Goal: Transaction & Acquisition: Purchase product/service

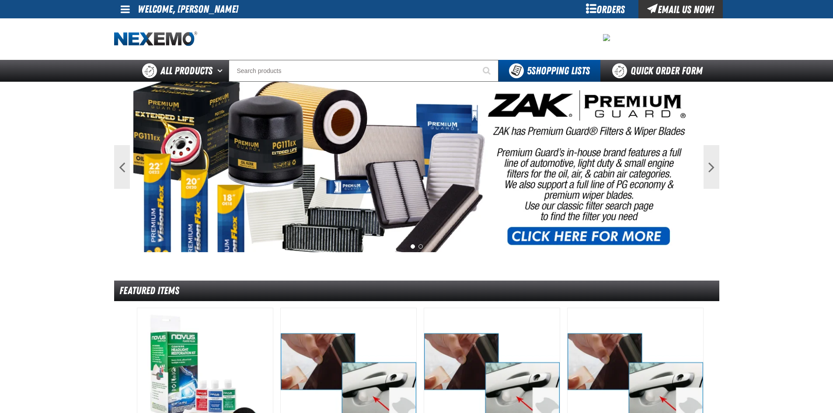
click at [604, 10] on div "Orders" at bounding box center [606, 9] width 66 height 18
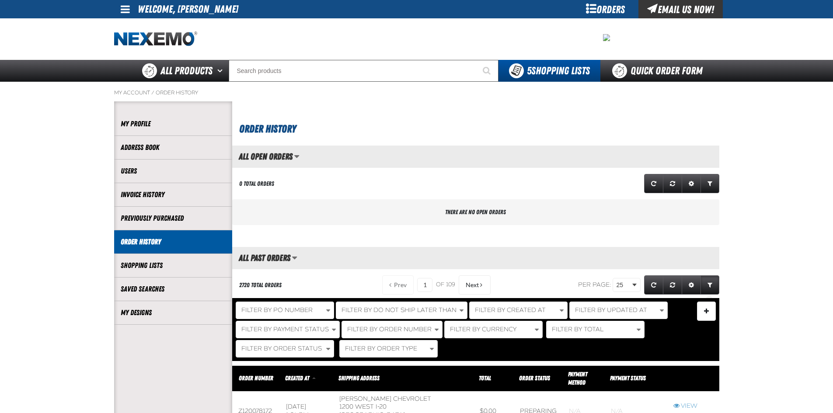
scroll to position [0, 0]
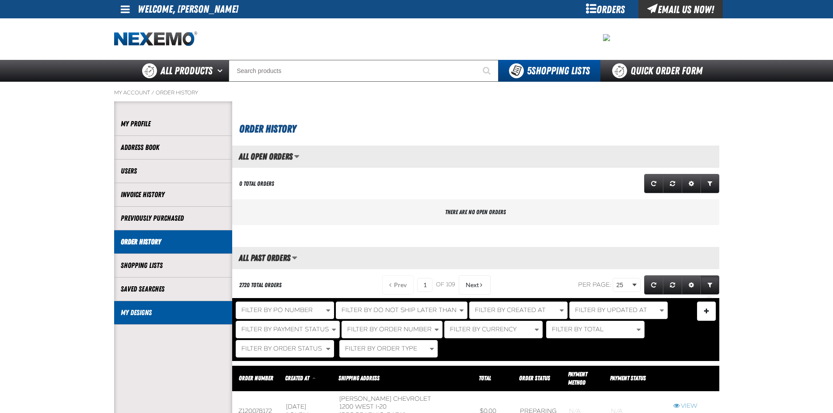
click at [154, 311] on link "My Designs" at bounding box center [173, 313] width 105 height 10
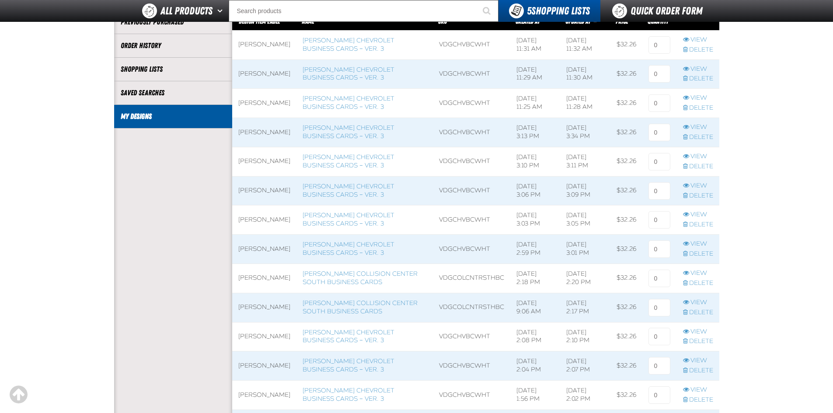
scroll to position [175, 0]
click at [352, 340] on link "[PERSON_NAME] Chevrolet Business Cards – Ver. 3" at bounding box center [349, 336] width 92 height 16
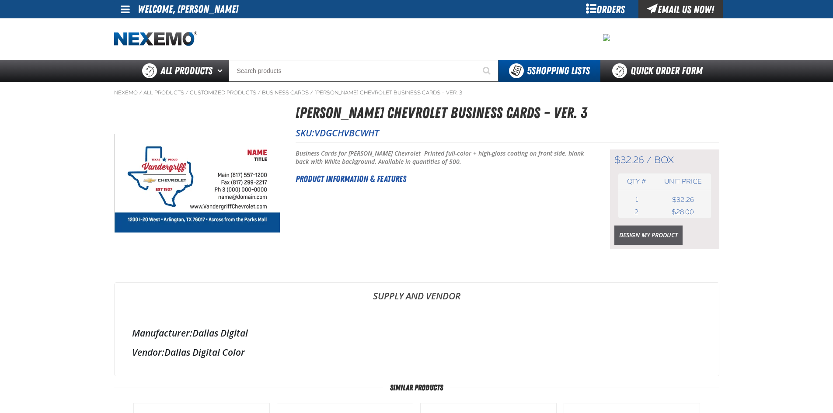
click at [630, 236] on link "Design My Product" at bounding box center [648, 235] width 68 height 19
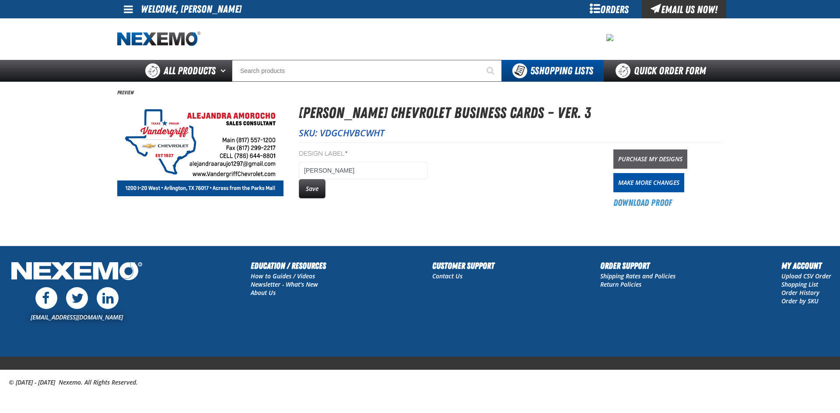
click at [670, 155] on link "Purchase My Designs" at bounding box center [650, 159] width 74 height 19
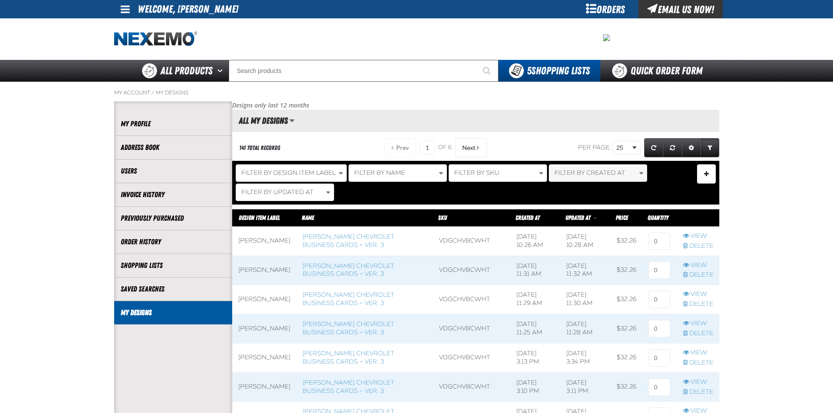
scroll to position [0, 0]
click at [661, 241] on input at bounding box center [660, 241] width 22 height 17
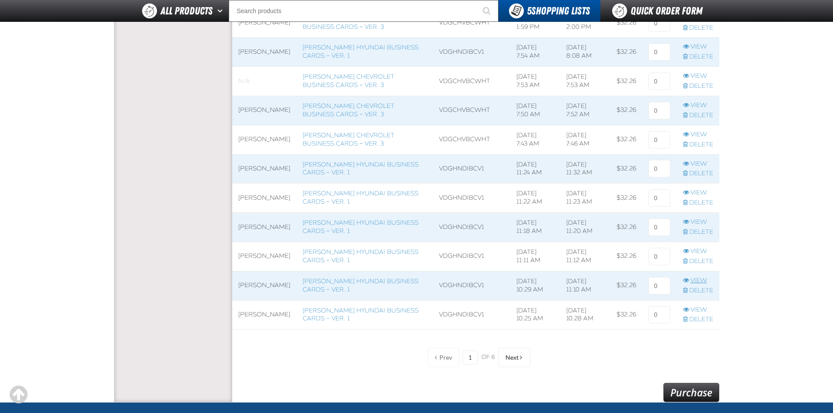
scroll to position [656, 0]
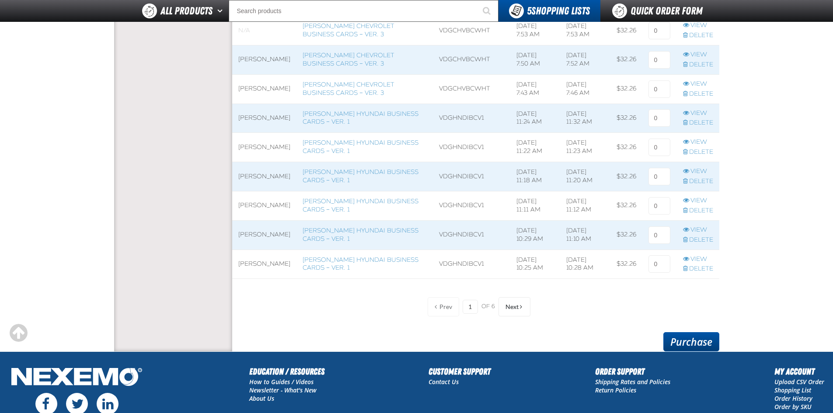
type input "1"
click at [701, 336] on link "Purchase" at bounding box center [691, 341] width 56 height 19
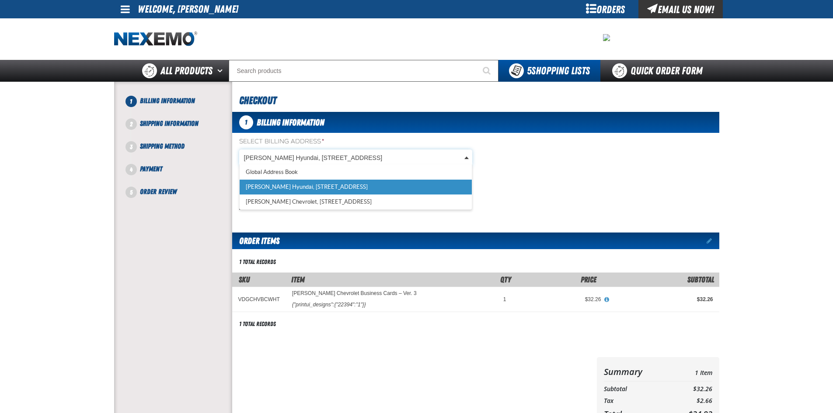
click at [469, 157] on body "Skip to Main Content Staging Site 5.1 Upgrade Site My Account My Account Suppor…" at bounding box center [416, 299] width 833 height 599
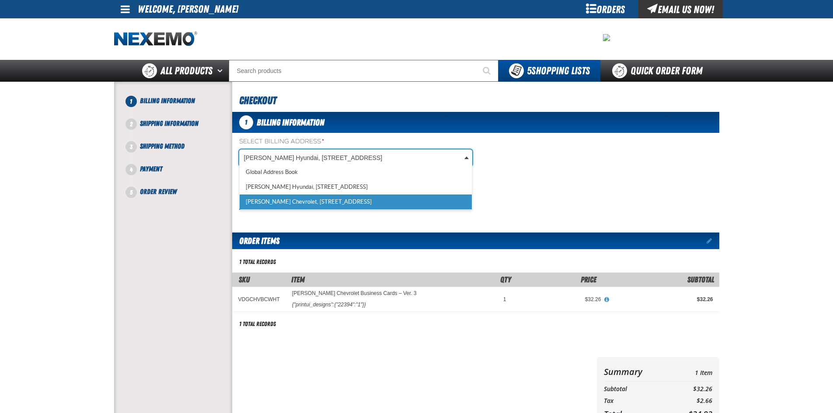
select select "a_257"
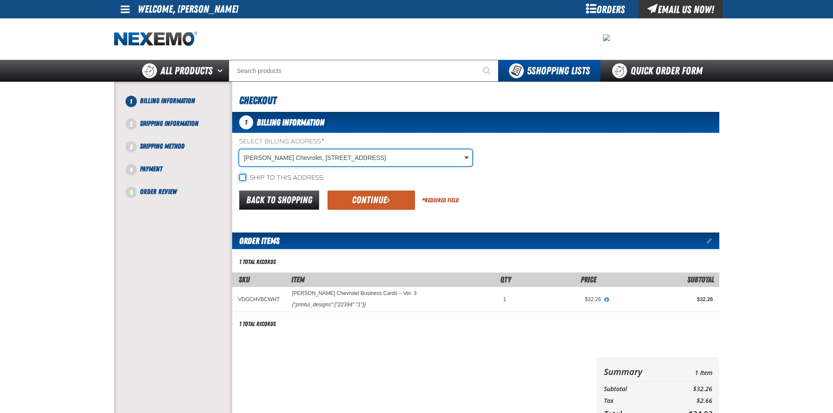
click at [241, 179] on input "Ship to this address" at bounding box center [242, 177] width 7 height 7
checkbox input "true"
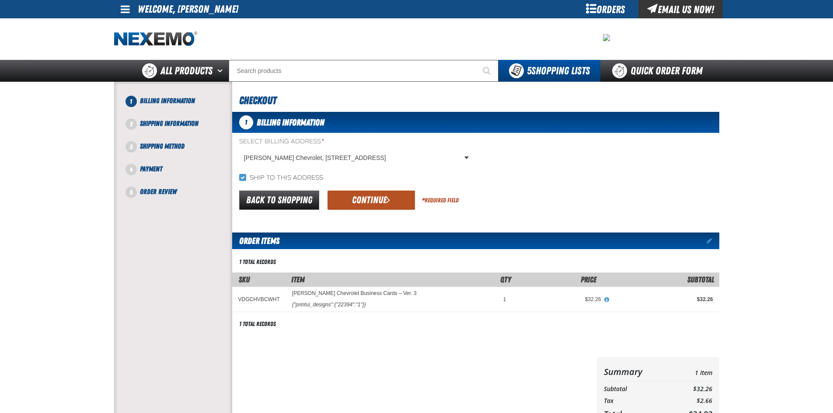
click at [345, 199] on button "Continue" at bounding box center [371, 200] width 87 height 19
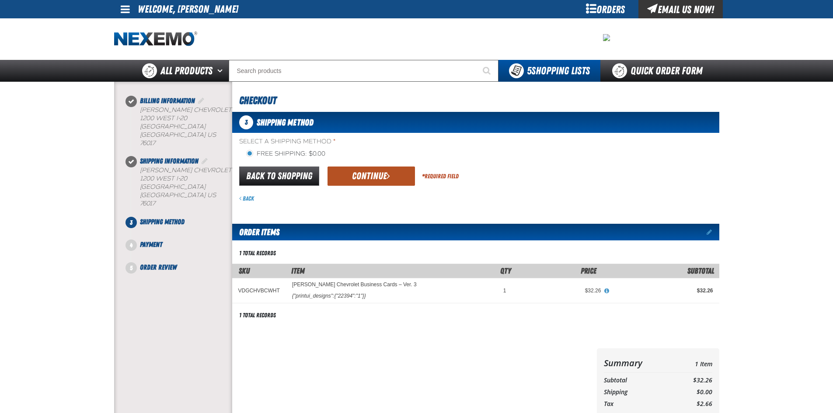
click at [366, 177] on button "Continue" at bounding box center [371, 176] width 87 height 19
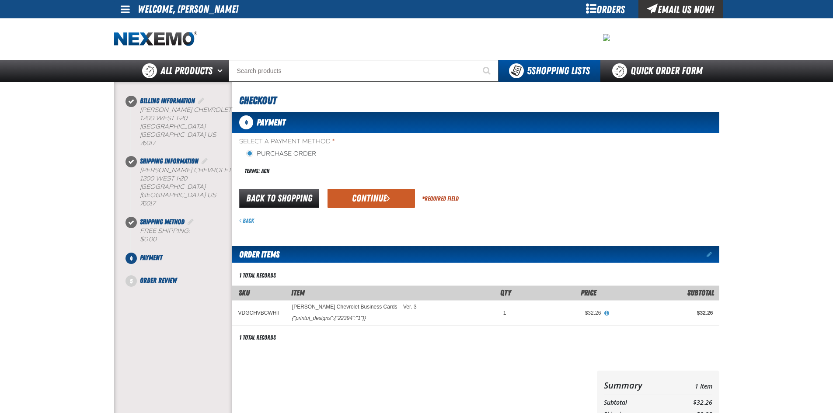
click at [370, 198] on button "Continue" at bounding box center [371, 198] width 87 height 19
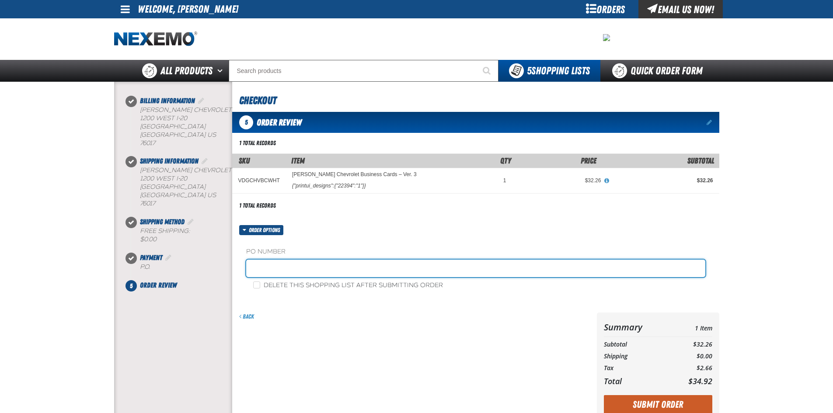
click at [313, 272] on input "text" at bounding box center [475, 268] width 459 height 17
type input "amorocho"
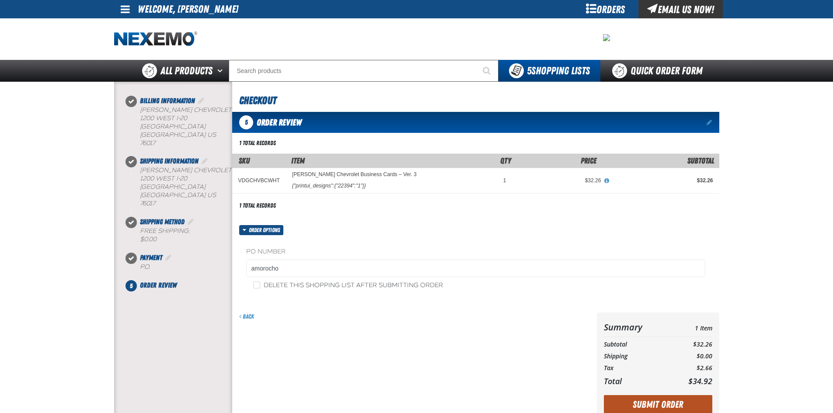
click at [629, 398] on button "Submit Order" at bounding box center [658, 404] width 108 height 19
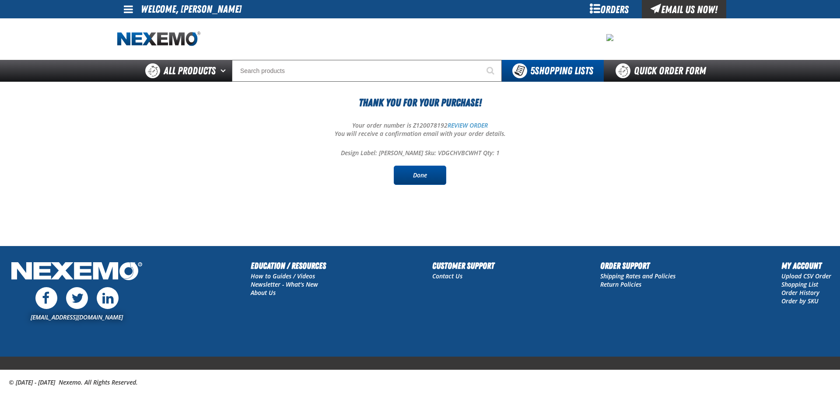
click at [421, 171] on link "Done" at bounding box center [420, 175] width 52 height 19
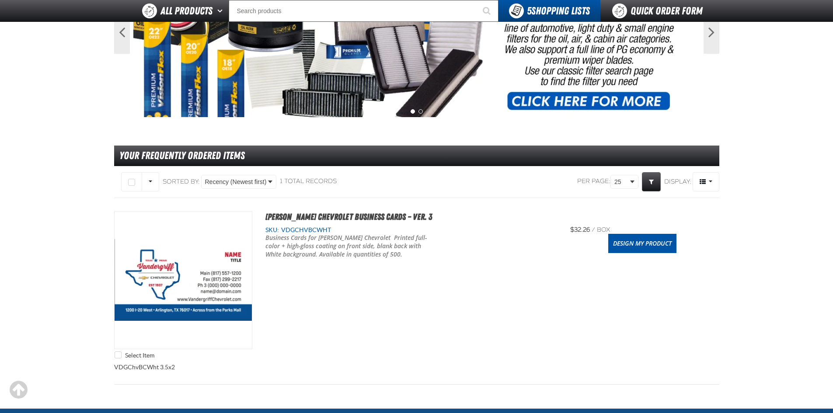
scroll to position [131, 0]
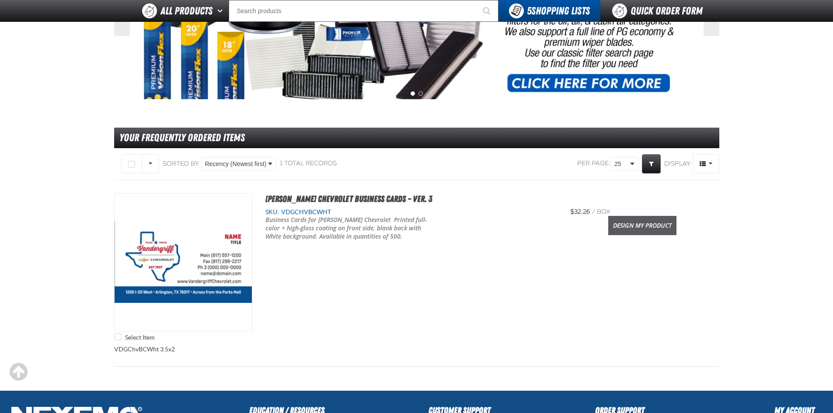
click at [627, 227] on link "Design My Product" at bounding box center [642, 225] width 68 height 19
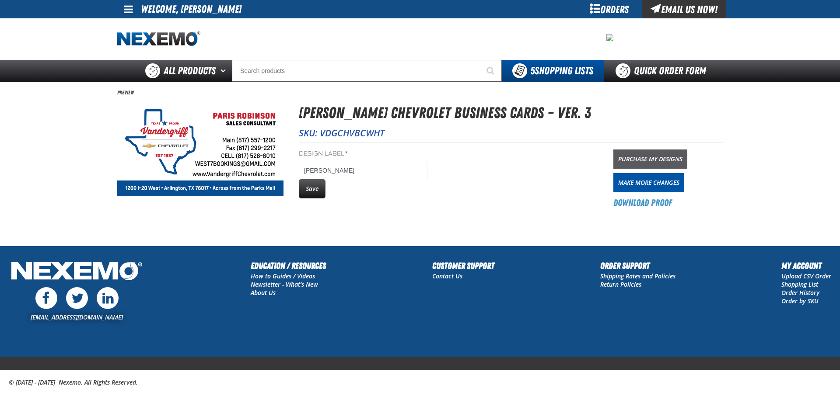
click at [668, 152] on link "Purchase My Designs" at bounding box center [650, 159] width 74 height 19
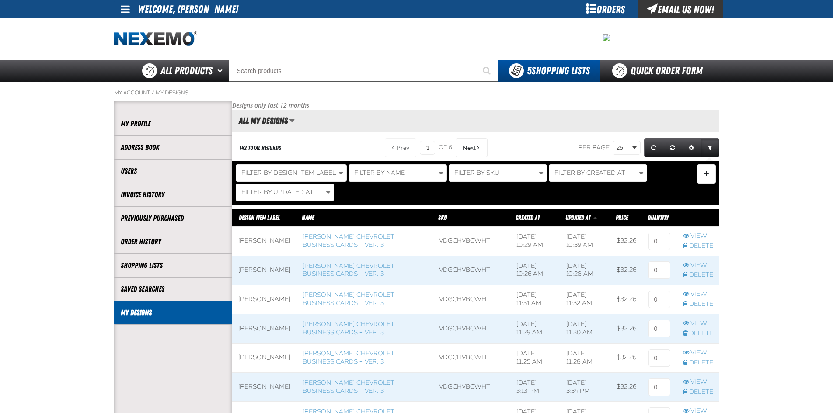
scroll to position [0, 0]
click at [658, 243] on input at bounding box center [660, 241] width 22 height 17
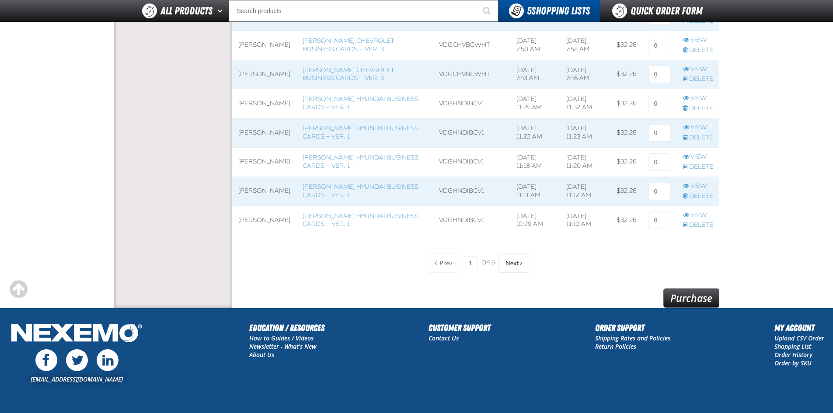
scroll to position [762, 0]
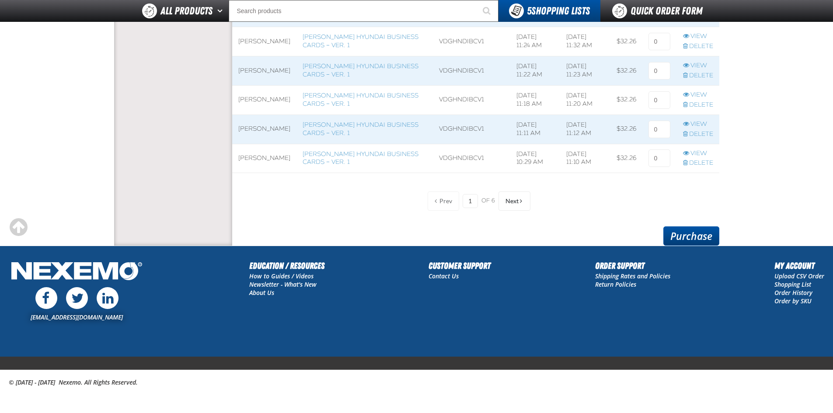
type input "1"
click at [697, 237] on link "Purchase" at bounding box center [691, 236] width 56 height 19
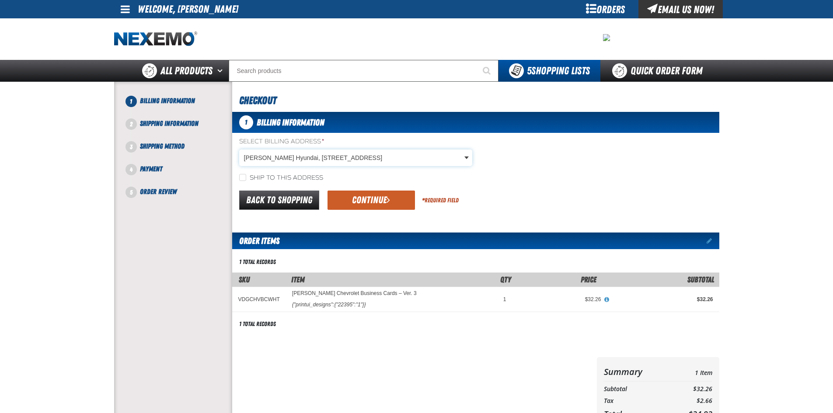
click at [289, 160] on body "Skip to Main Content Staging Site 5.1 Upgrade Site My Account My Account Suppor…" at bounding box center [416, 299] width 833 height 599
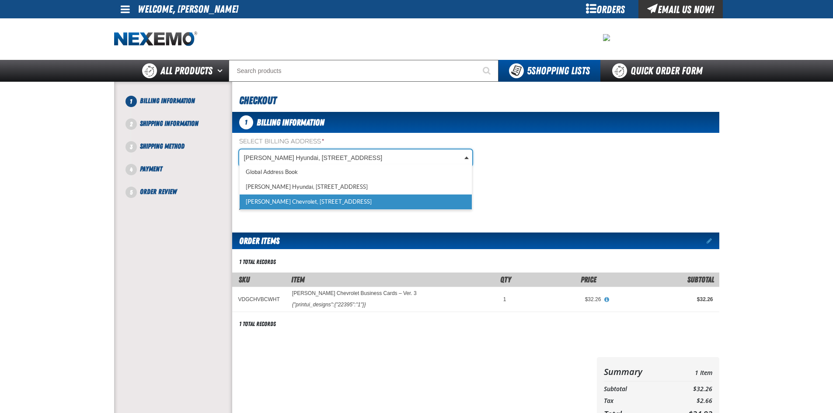
scroll to position [0, 4]
select select "a_257"
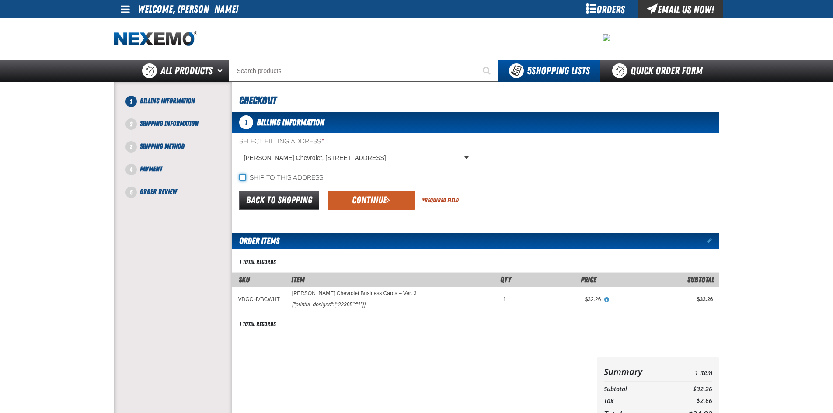
click at [242, 178] on input "Ship to this address" at bounding box center [242, 177] width 7 height 7
checkbox input "true"
click at [369, 192] on button "Continue" at bounding box center [371, 200] width 87 height 19
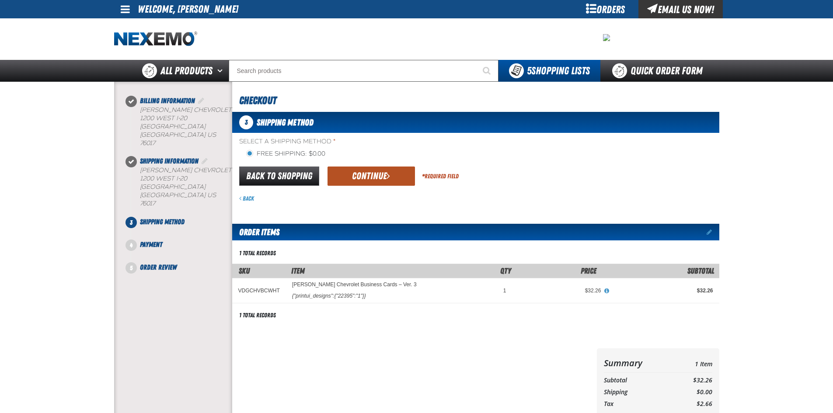
click at [367, 180] on button "Continue" at bounding box center [371, 176] width 87 height 19
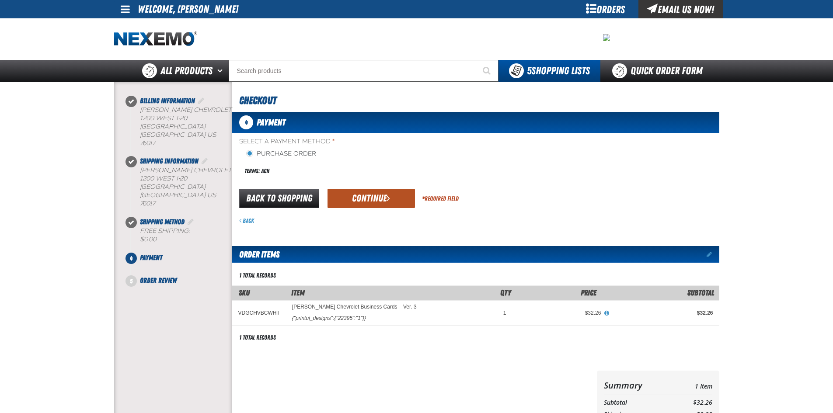
click at [352, 201] on button "Continue" at bounding box center [371, 198] width 87 height 19
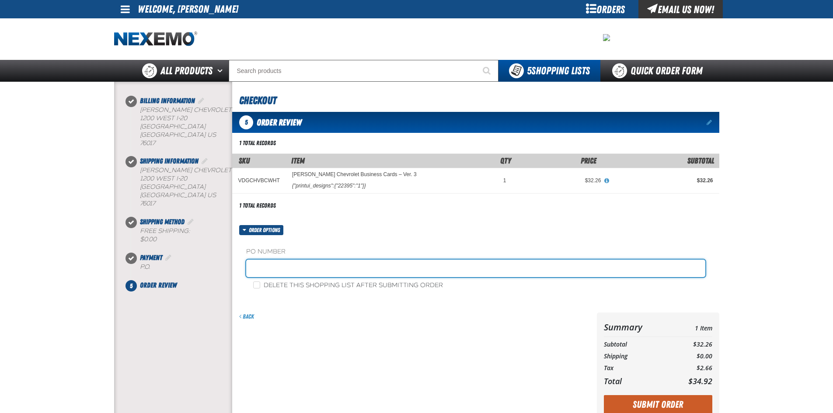
click at [303, 276] on input "text" at bounding box center [475, 268] width 459 height 17
type input "ROBINSON"
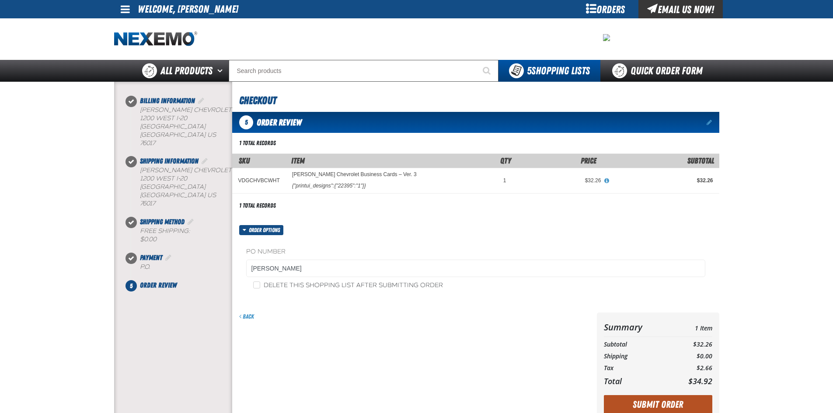
click at [666, 402] on button "Submit Order" at bounding box center [658, 404] width 108 height 19
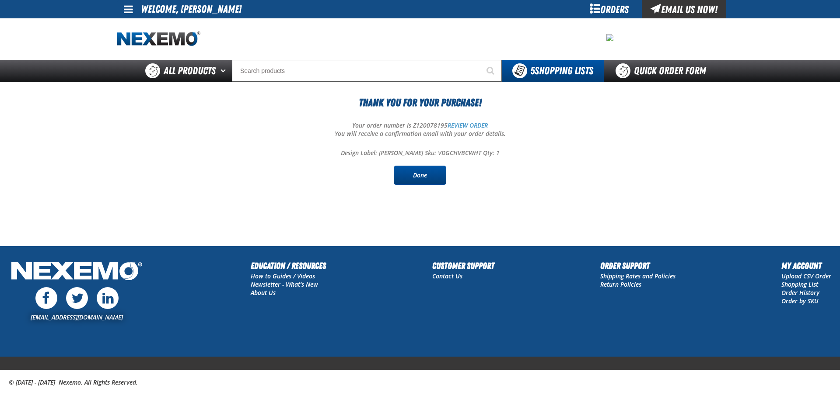
click at [432, 174] on link "Done" at bounding box center [420, 175] width 52 height 19
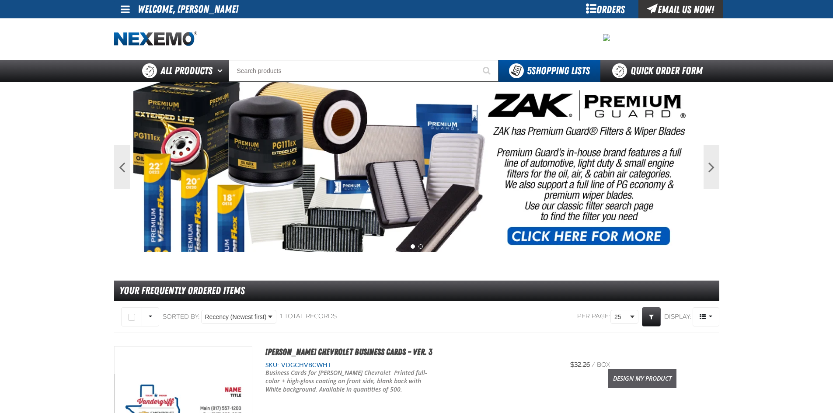
click at [617, 382] on link "Design My Product" at bounding box center [642, 378] width 68 height 19
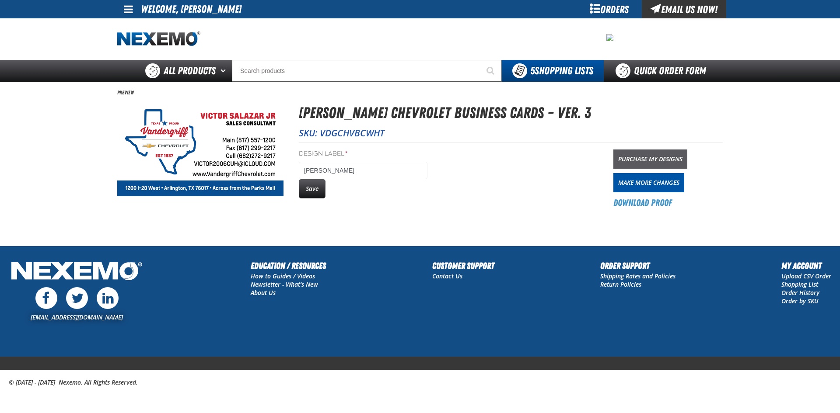
click at [639, 160] on link "Purchase My Designs" at bounding box center [650, 159] width 74 height 19
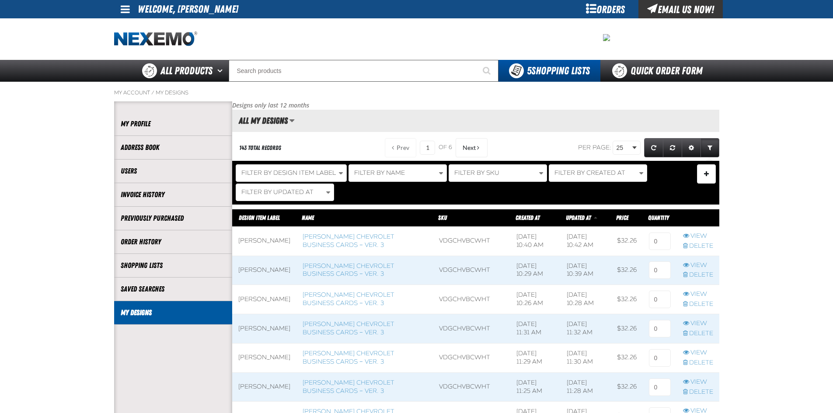
scroll to position [0, 0]
drag, startPoint x: 657, startPoint y: 248, endPoint x: 657, endPoint y: 243, distance: 4.8
click at [657, 247] on input at bounding box center [660, 241] width 22 height 17
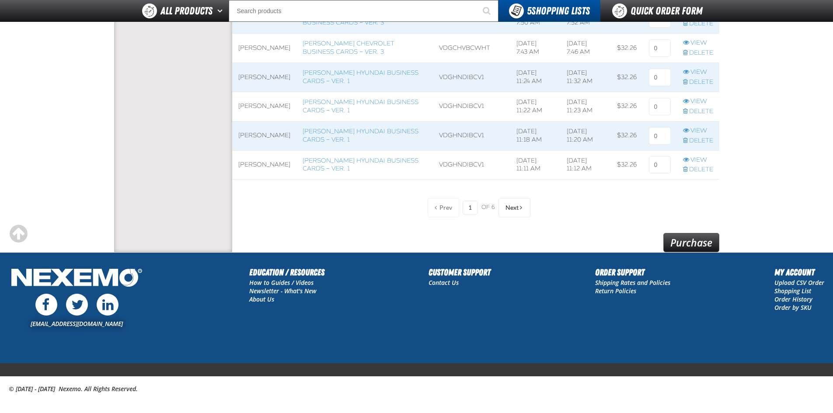
scroll to position [762, 0]
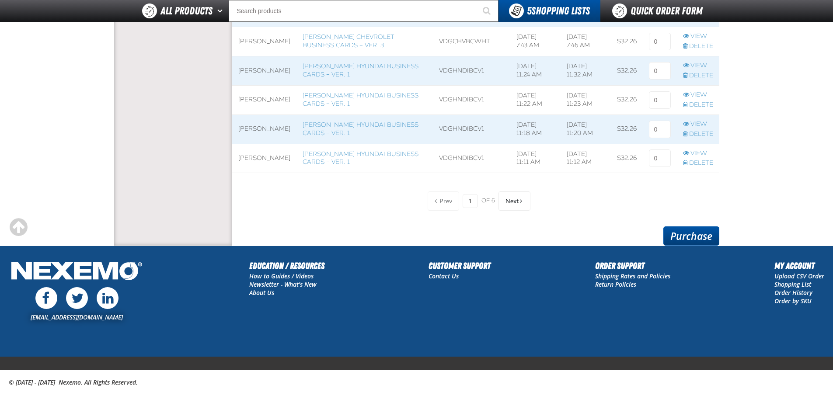
type input "1"
click at [691, 237] on link "Purchase" at bounding box center [691, 236] width 56 height 19
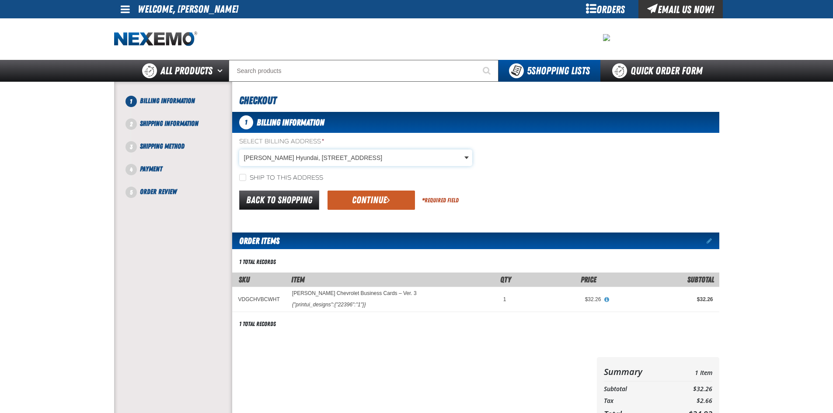
click at [295, 151] on body "Skip to Main Content Staging Site 5.1 Upgrade Site My Account My Account Suppor…" at bounding box center [416, 299] width 833 height 599
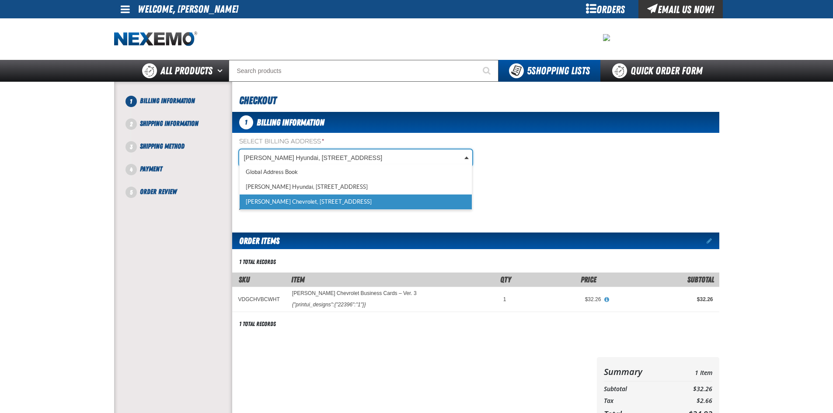
scroll to position [0, 4]
select select "a_257"
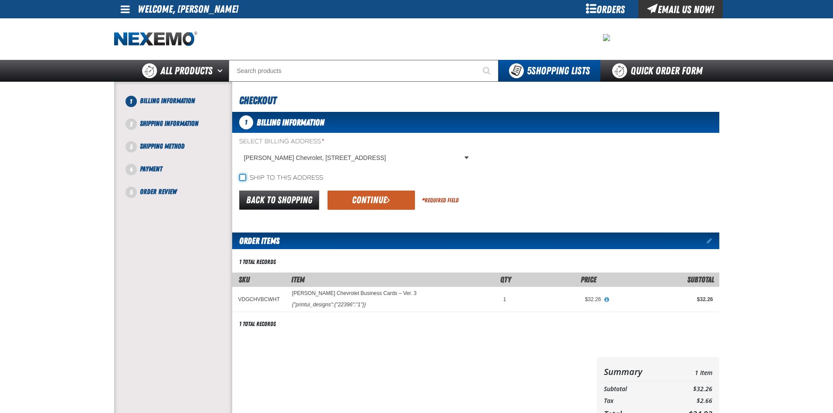
click at [245, 177] on input "Ship to this address" at bounding box center [242, 177] width 7 height 7
checkbox input "true"
click at [404, 202] on button "Continue" at bounding box center [371, 200] width 87 height 19
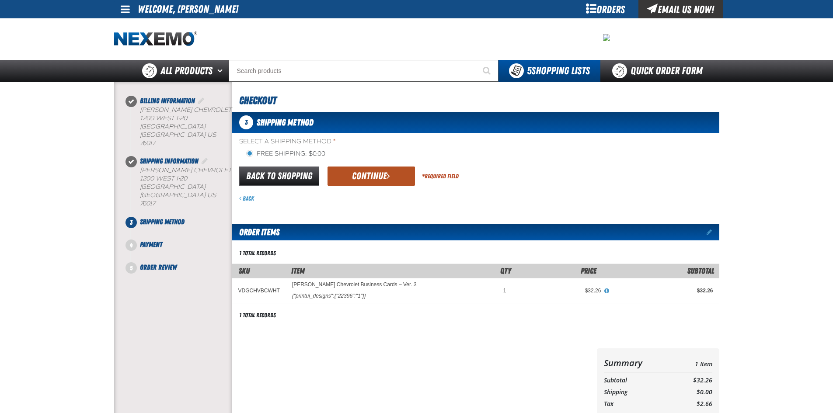
click at [387, 179] on span "submit" at bounding box center [388, 176] width 3 height 10
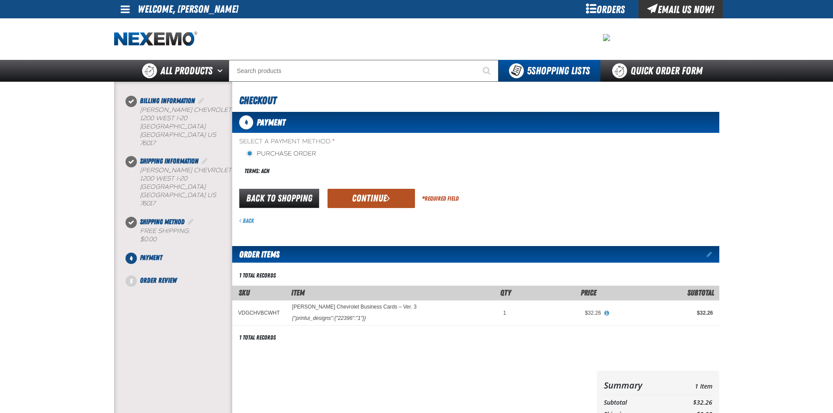
click at [381, 195] on button "Continue" at bounding box center [371, 198] width 87 height 19
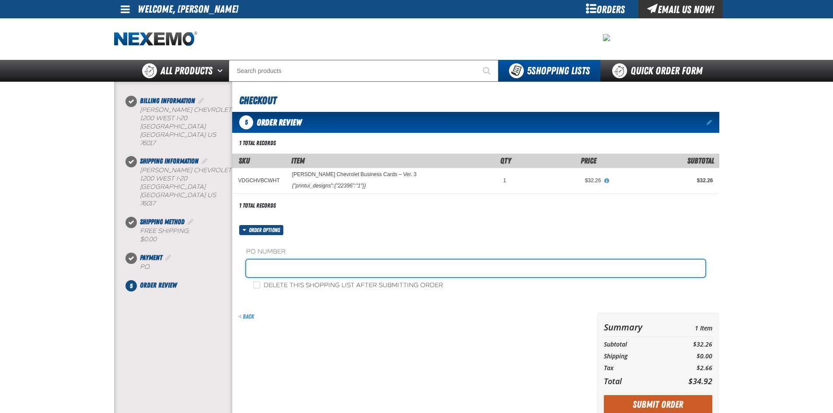
click at [314, 275] on input "text" at bounding box center [475, 268] width 459 height 17
type input "salazar"
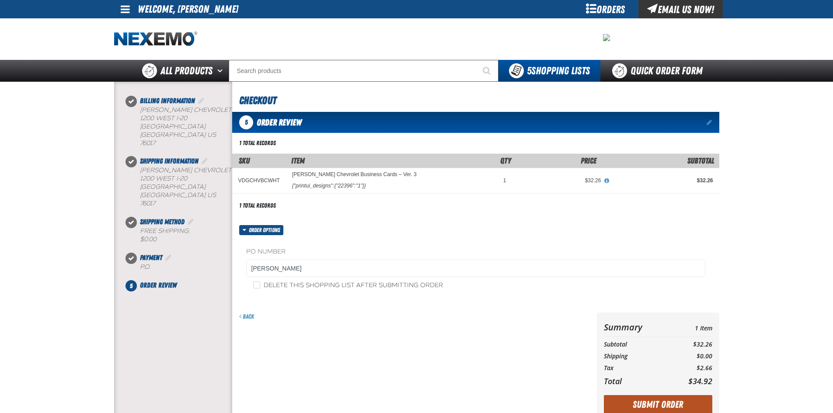
click at [639, 402] on button "Submit Order" at bounding box center [658, 404] width 108 height 19
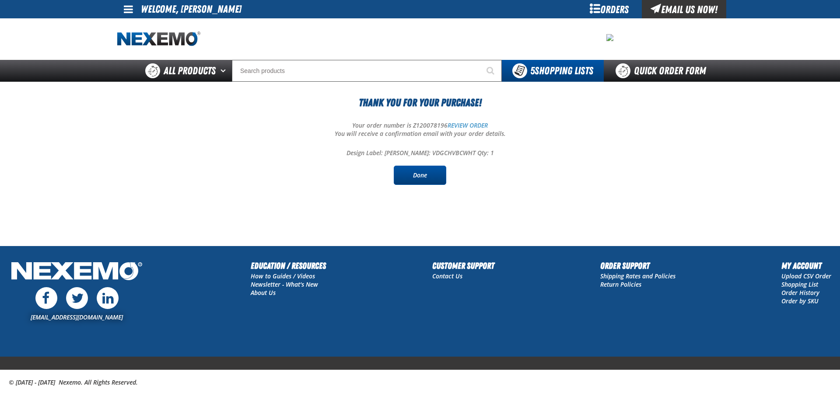
click at [427, 175] on link "Done" at bounding box center [420, 175] width 52 height 19
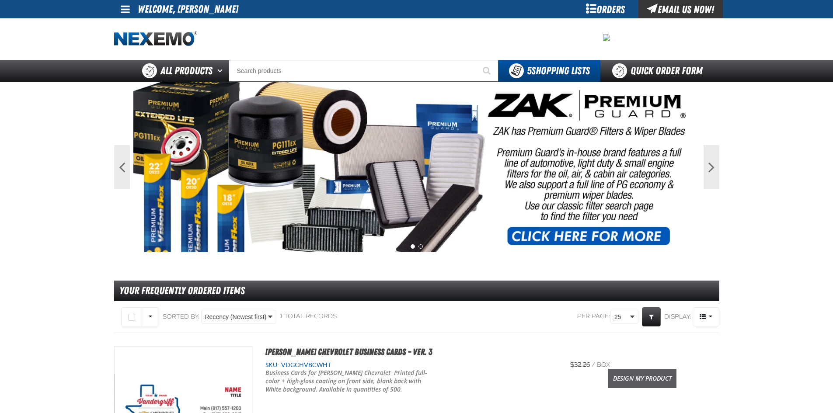
click at [657, 373] on link "Design My Product" at bounding box center [642, 378] width 68 height 19
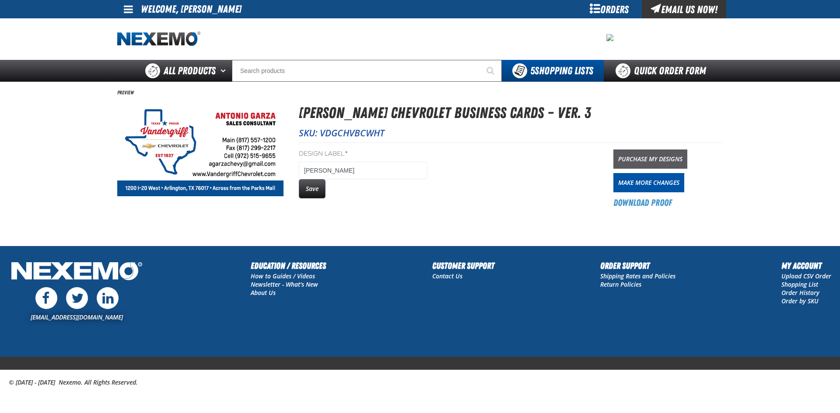
click at [652, 155] on link "Purchase My Designs" at bounding box center [650, 159] width 74 height 19
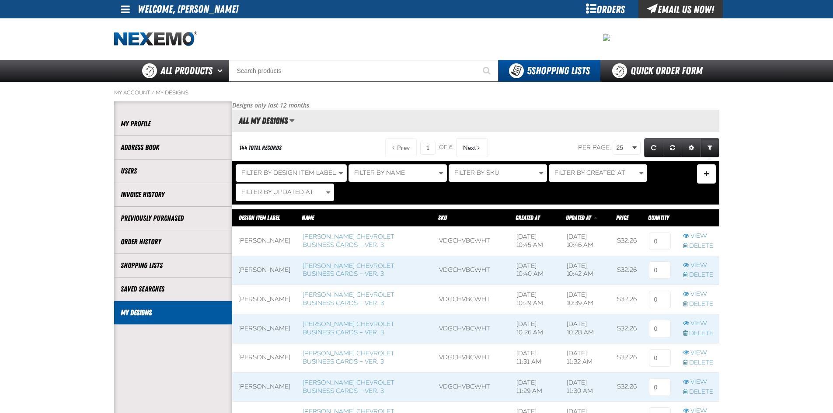
scroll to position [0, 0]
click at [662, 237] on input at bounding box center [660, 241] width 22 height 17
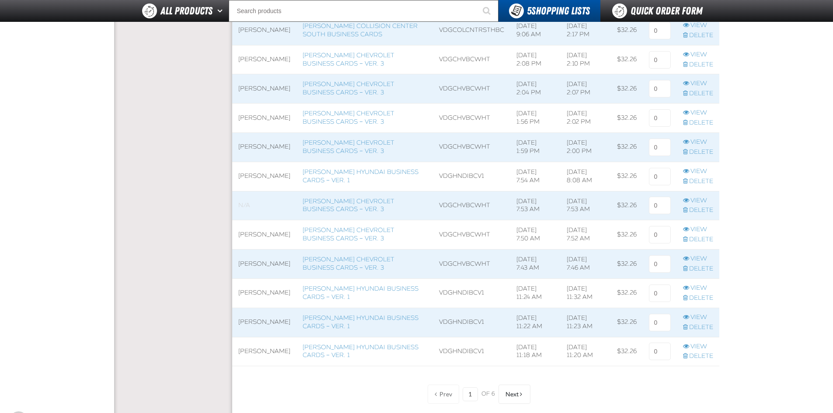
scroll to position [762, 0]
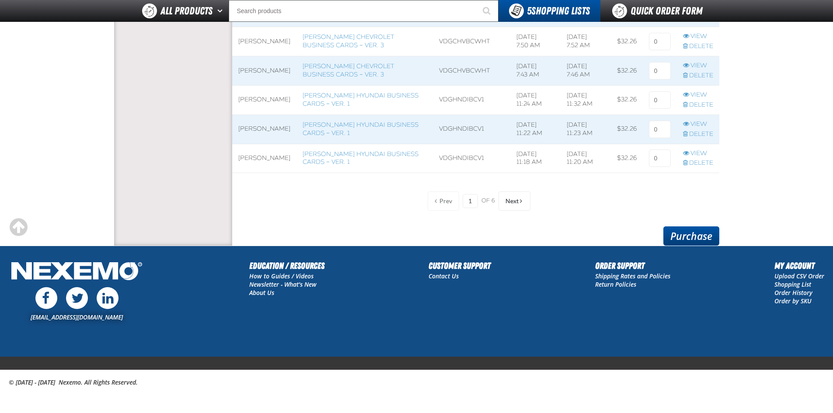
type input "1"
click at [689, 234] on link "Purchase" at bounding box center [691, 236] width 56 height 19
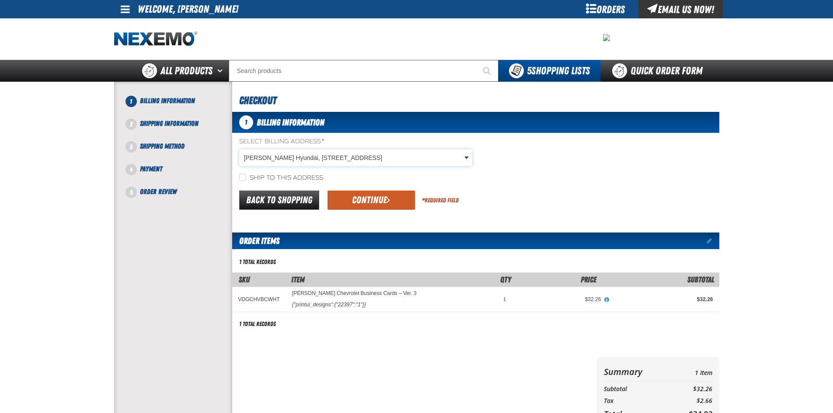
click at [327, 156] on body "Skip to Main Content Staging Site 5.1 Upgrade Site My Account My Account Suppor…" at bounding box center [416, 299] width 833 height 599
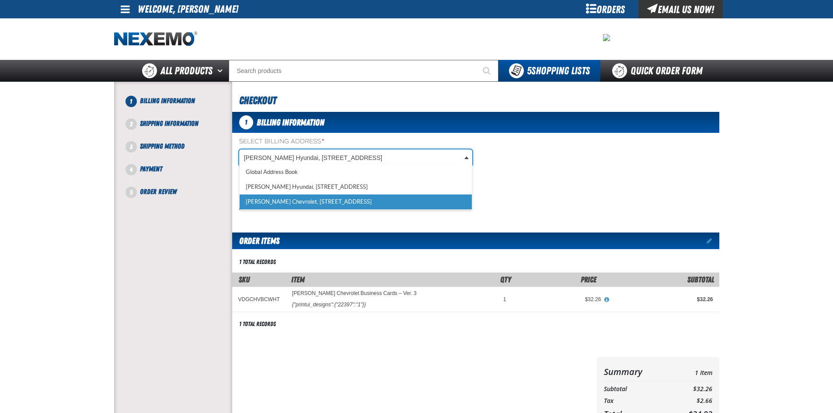
select select "a_257"
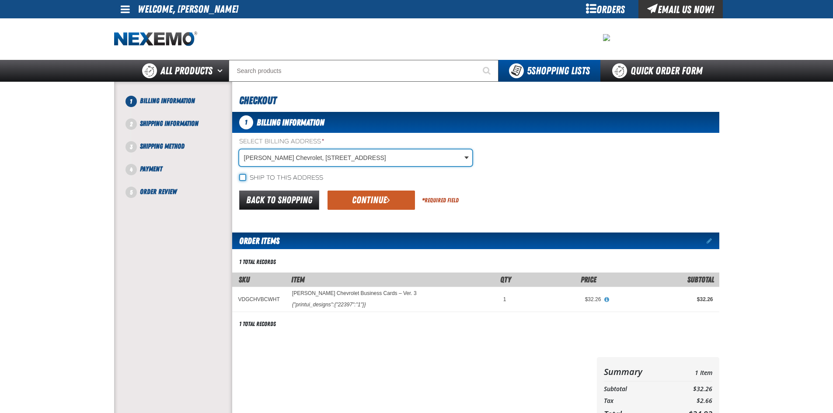
click at [242, 177] on input "Ship to this address" at bounding box center [242, 177] width 7 height 7
checkbox input "true"
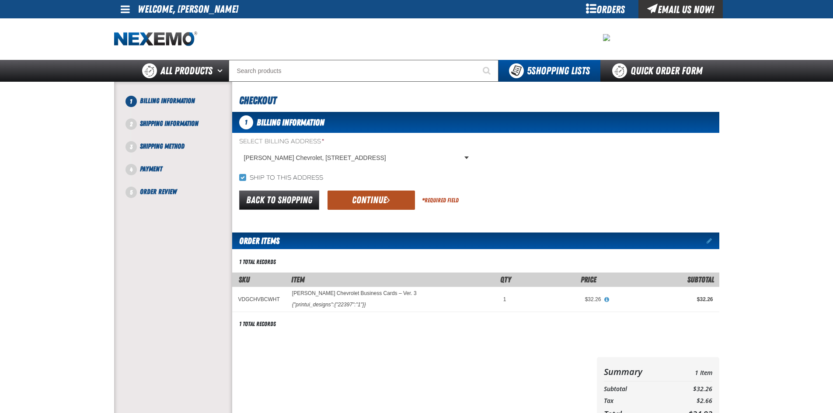
click at [342, 202] on button "Continue" at bounding box center [371, 200] width 87 height 19
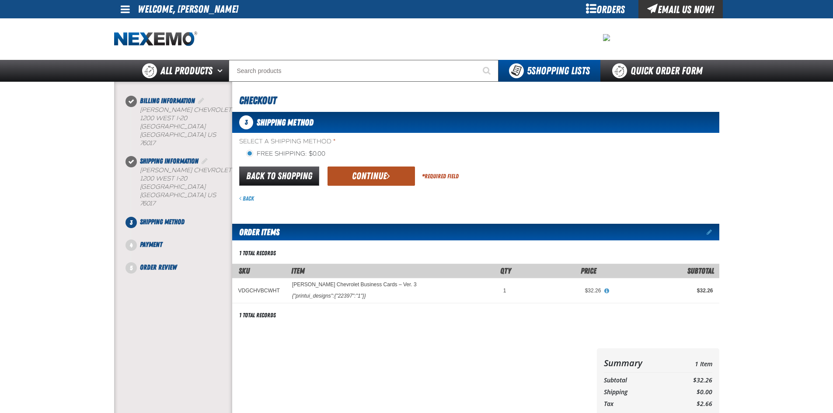
click at [340, 173] on button "Continue" at bounding box center [371, 176] width 87 height 19
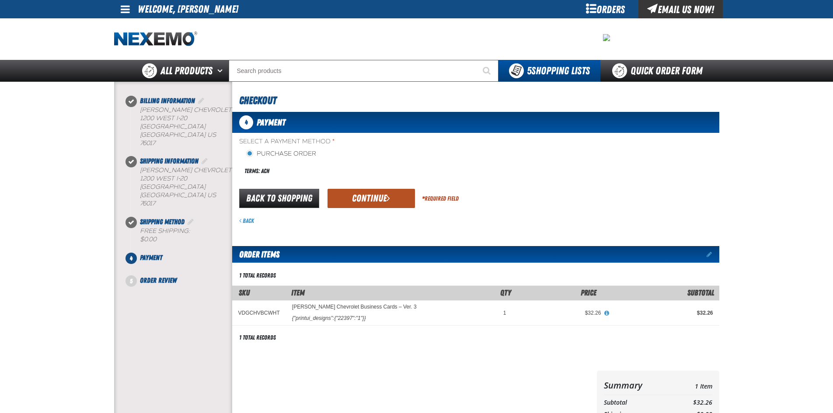
click at [361, 197] on button "Continue" at bounding box center [371, 198] width 87 height 19
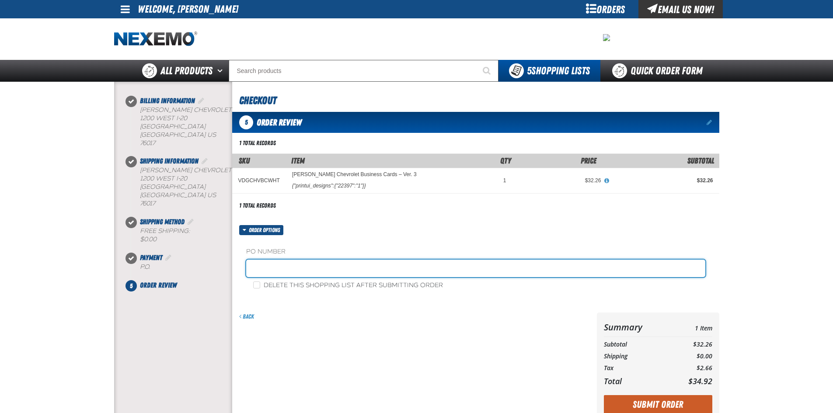
click at [289, 266] on input "text" at bounding box center [475, 268] width 459 height 17
type input "garza"
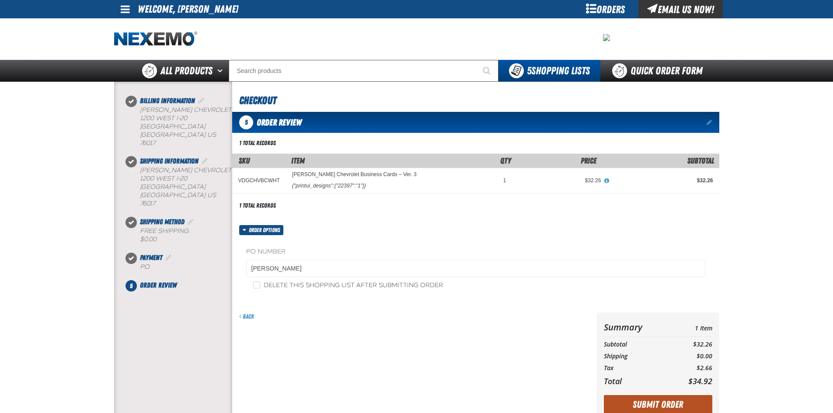
click at [673, 401] on button "Submit Order" at bounding box center [658, 404] width 108 height 19
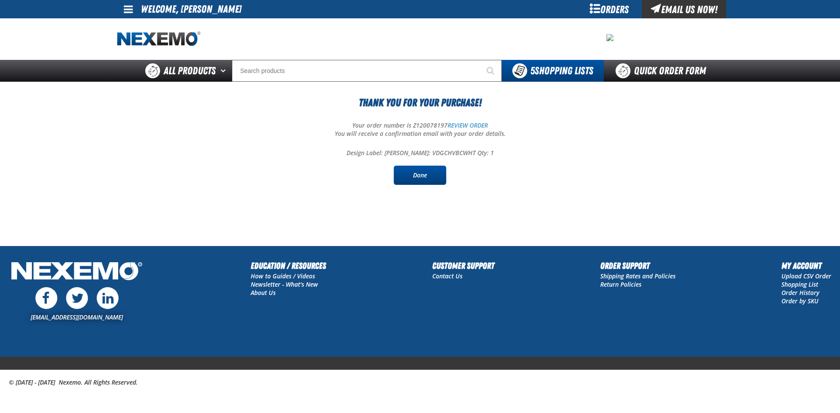
click at [421, 175] on link "Done" at bounding box center [420, 175] width 52 height 19
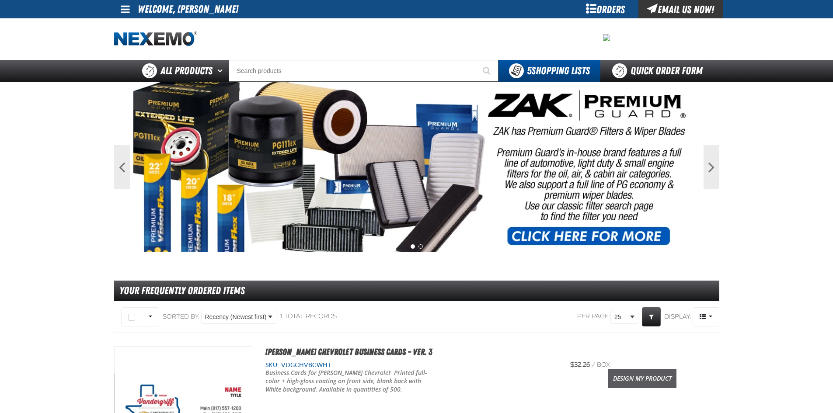
click at [624, 379] on link "Design My Product" at bounding box center [642, 378] width 68 height 19
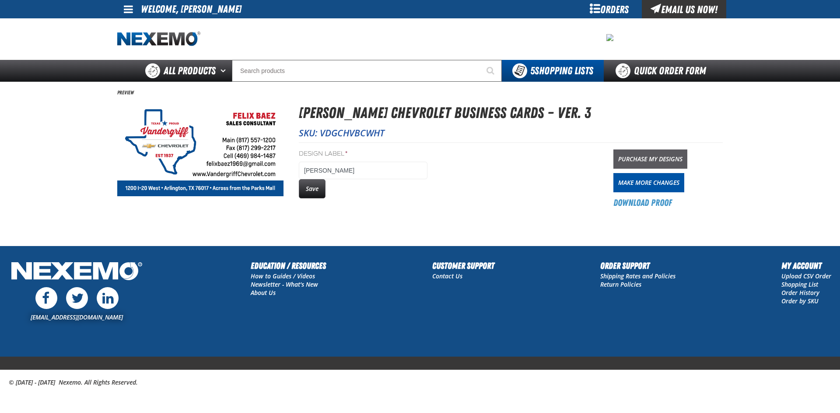
click at [664, 157] on link "Purchase My Designs" at bounding box center [650, 159] width 74 height 19
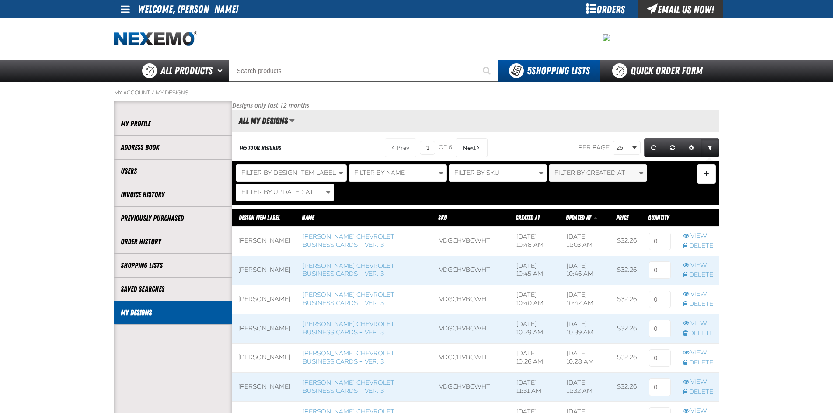
scroll to position [0, 0]
click at [659, 244] on input at bounding box center [660, 241] width 22 height 17
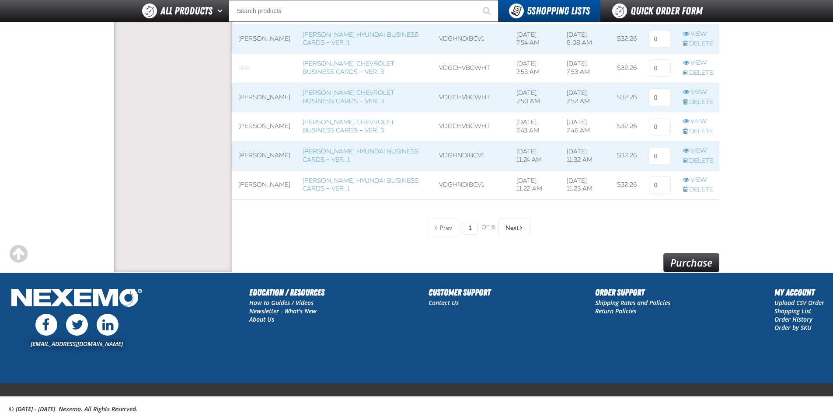
scroll to position [743, 0]
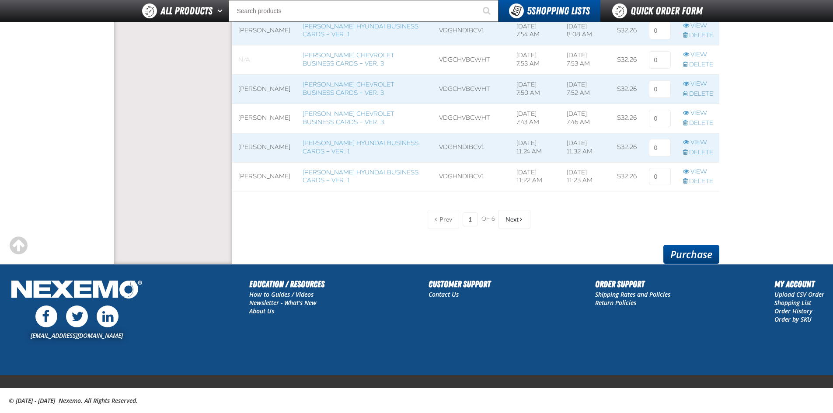
type input "1"
click at [685, 252] on link "Purchase" at bounding box center [691, 254] width 56 height 19
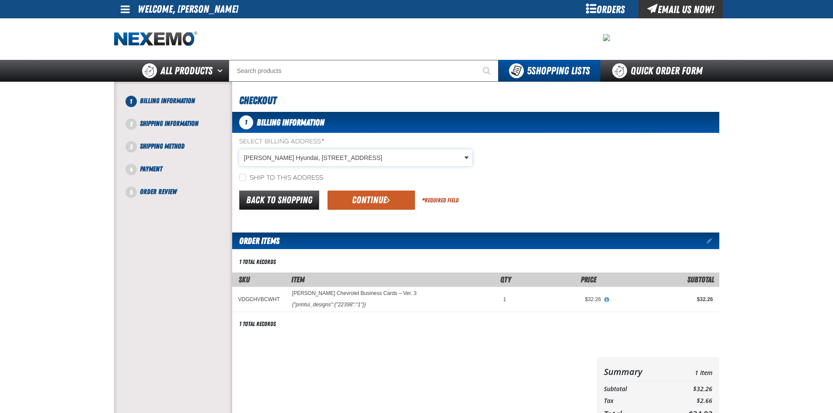
click at [471, 157] on body "Skip to Main Content Staging Site 5.1 Upgrade Site My Account My Account Suppor…" at bounding box center [416, 299] width 833 height 599
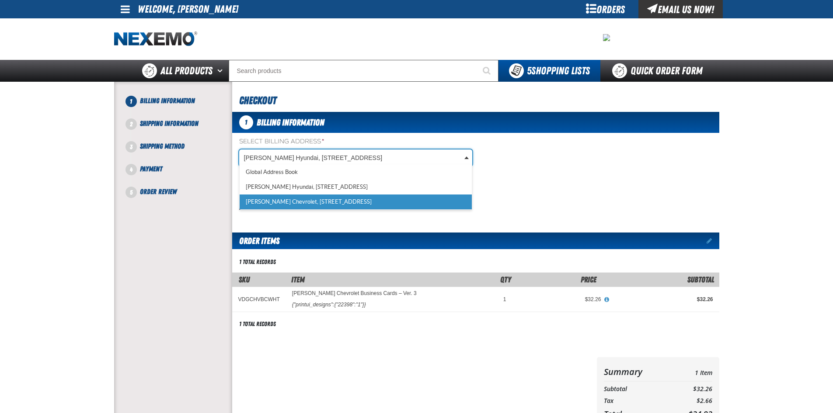
scroll to position [0, 4]
select select "a_257"
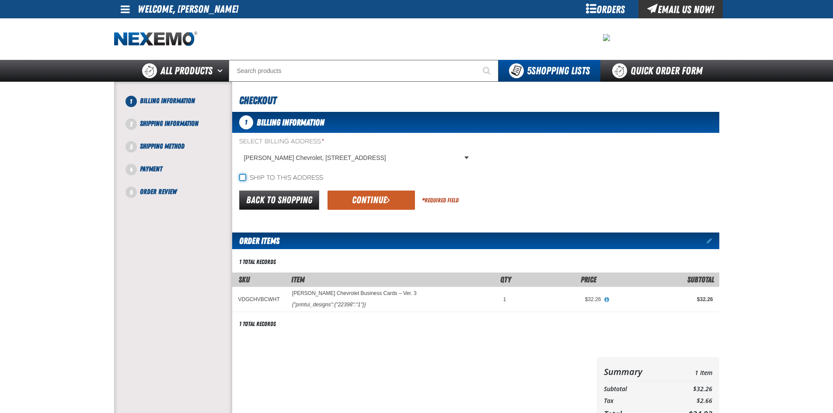
click at [241, 177] on input "Ship to this address" at bounding box center [242, 177] width 7 height 7
checkbox input "true"
click at [360, 193] on button "Continue" at bounding box center [371, 200] width 87 height 19
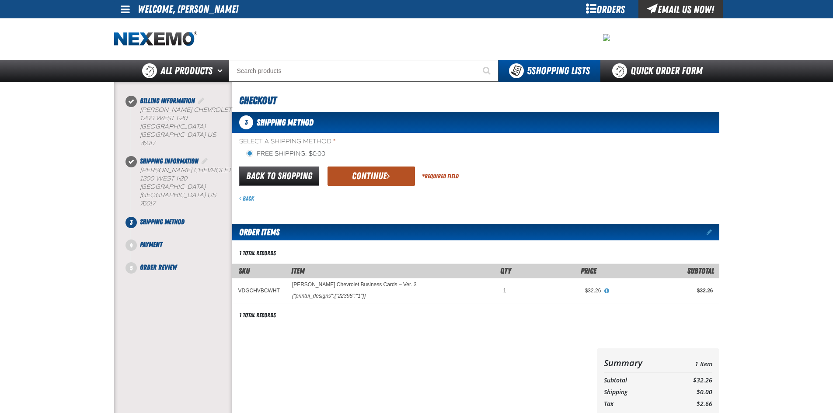
click at [372, 178] on button "Continue" at bounding box center [371, 176] width 87 height 19
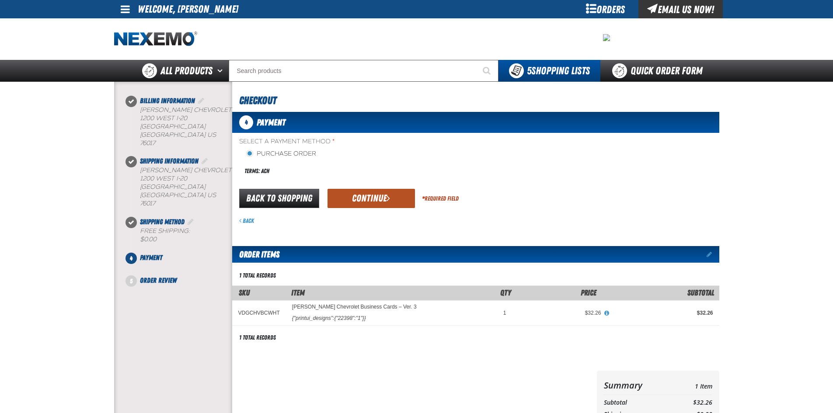
click at [382, 196] on button "Continue" at bounding box center [371, 198] width 87 height 19
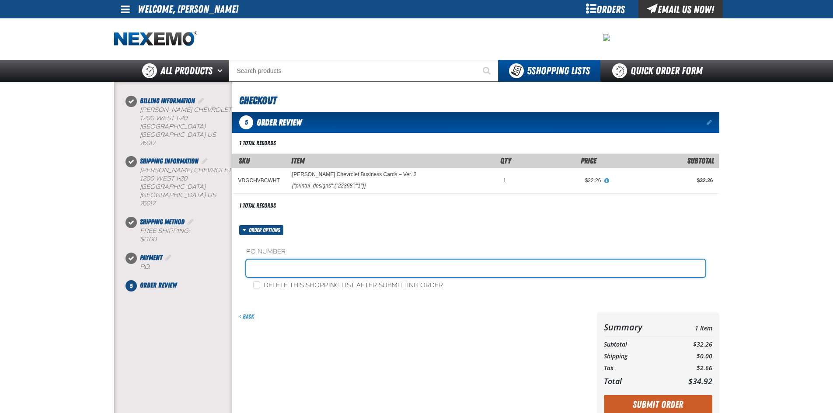
click at [317, 269] on input "text" at bounding box center [475, 268] width 459 height 17
type input "baez"
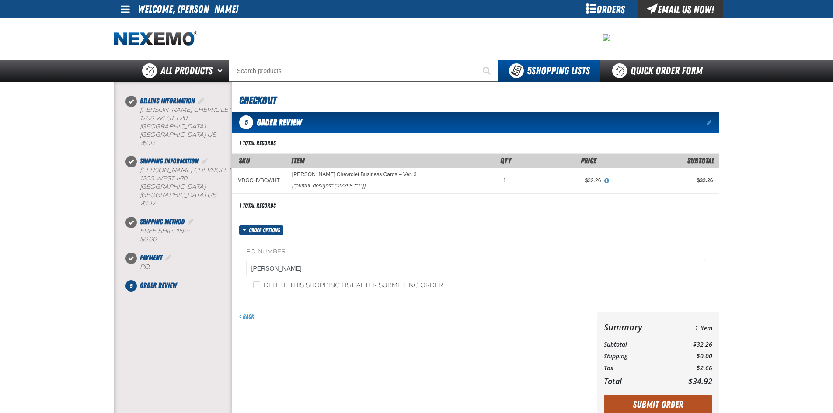
click at [628, 398] on button "Submit Order" at bounding box center [658, 404] width 108 height 19
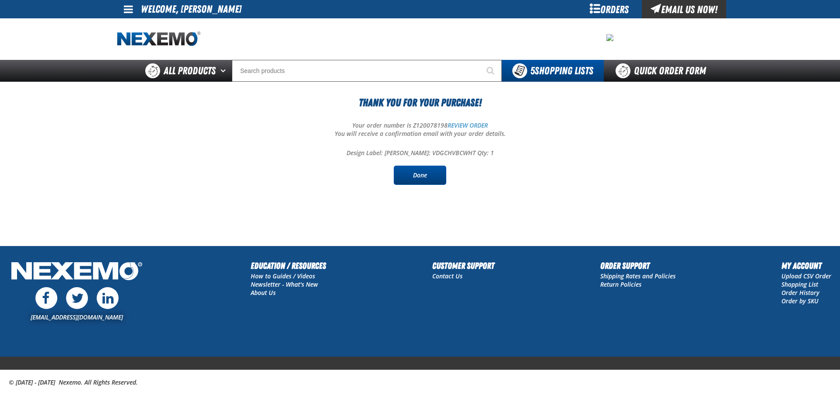
click at [429, 175] on link "Done" at bounding box center [420, 175] width 52 height 19
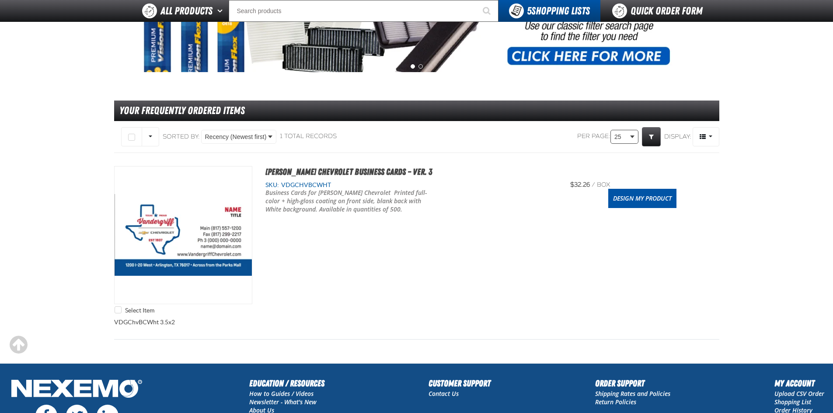
scroll to position [175, 0]
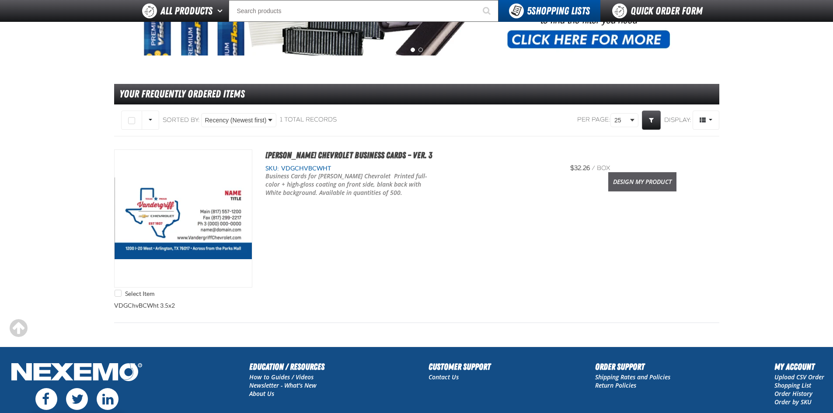
click at [646, 185] on link "Design My Product" at bounding box center [642, 181] width 68 height 19
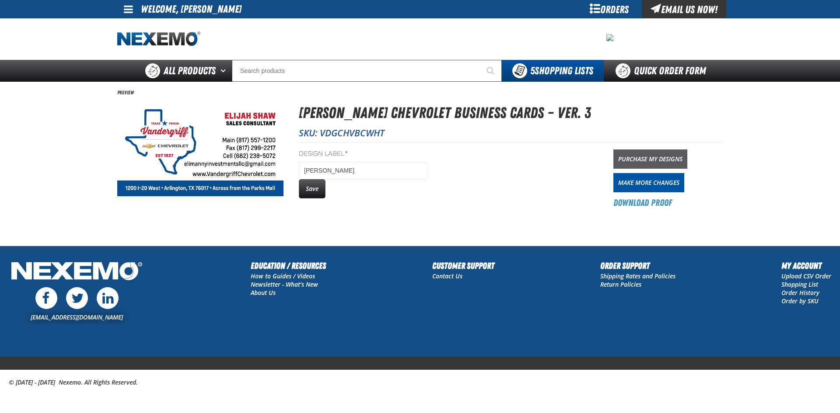
click at [658, 153] on link "Purchase My Designs" at bounding box center [650, 159] width 74 height 19
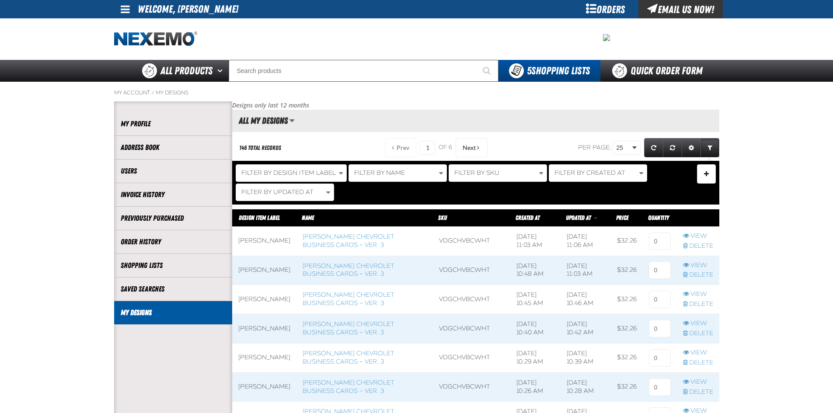
scroll to position [0, 0]
click at [661, 244] on input at bounding box center [660, 241] width 22 height 17
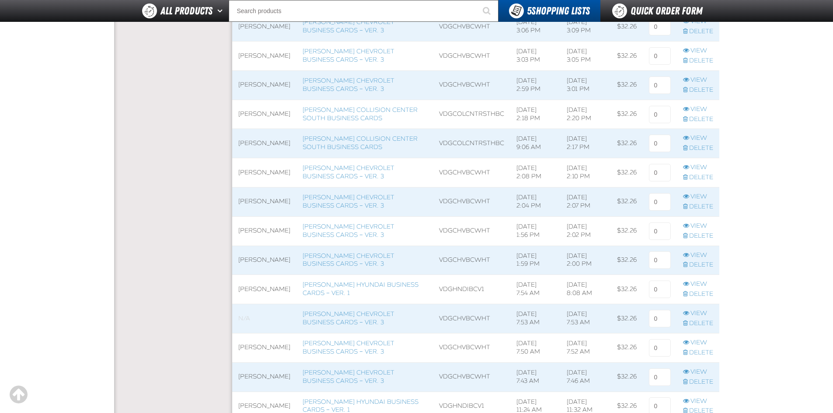
scroll to position [656, 0]
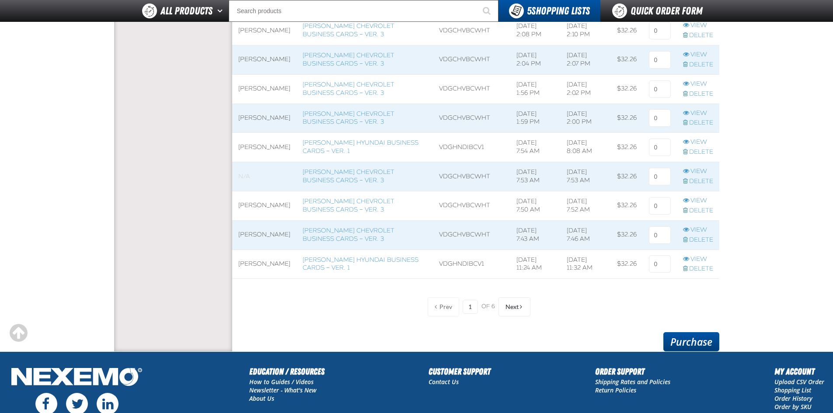
type input "1"
click at [692, 340] on link "Purchase" at bounding box center [691, 341] width 56 height 19
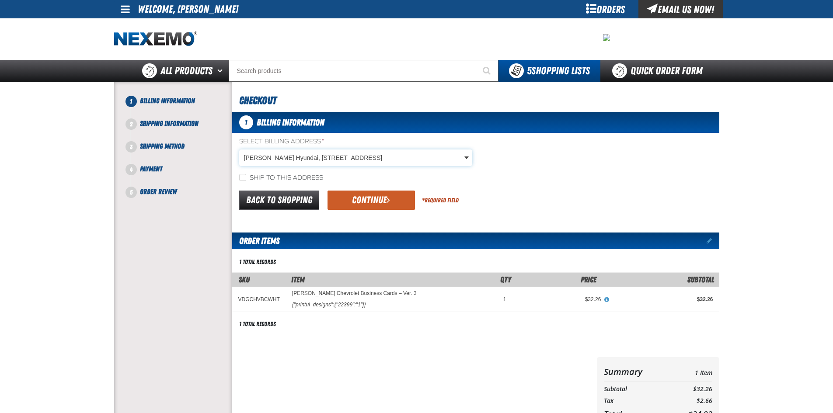
click at [467, 159] on body "Skip to Main Content Staging Site 5.1 Upgrade Site My Account My Account Suppor…" at bounding box center [416, 299] width 833 height 599
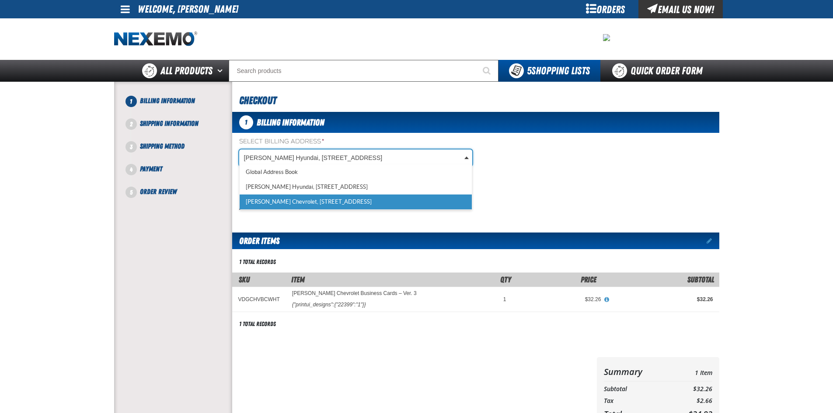
scroll to position [0, 4]
select select "a_257"
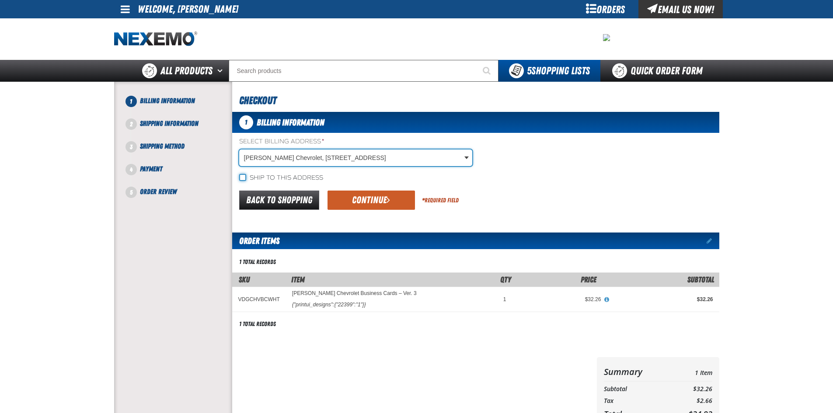
click at [239, 176] on input "Ship to this address" at bounding box center [242, 177] width 7 height 7
checkbox input "true"
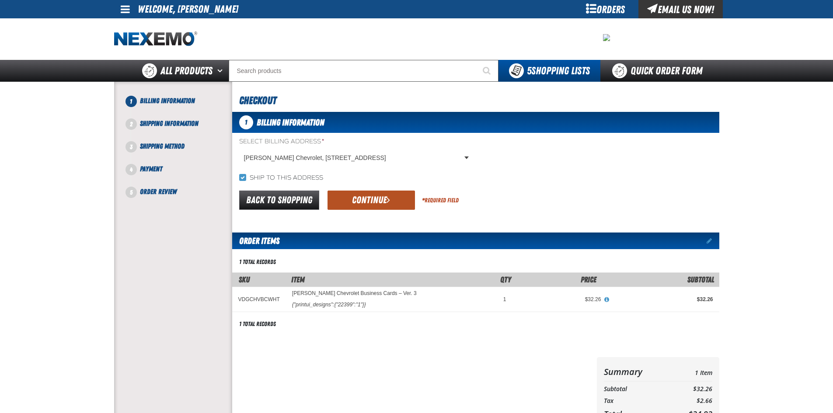
click at [370, 199] on button "Continue" at bounding box center [371, 200] width 87 height 19
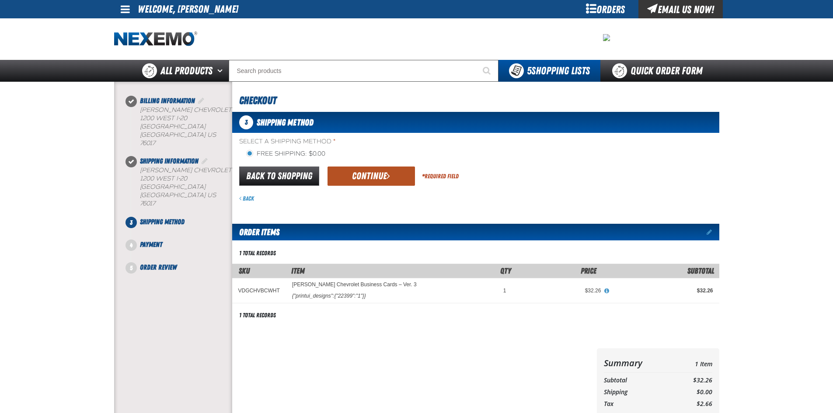
click at [369, 175] on button "Continue" at bounding box center [371, 176] width 87 height 19
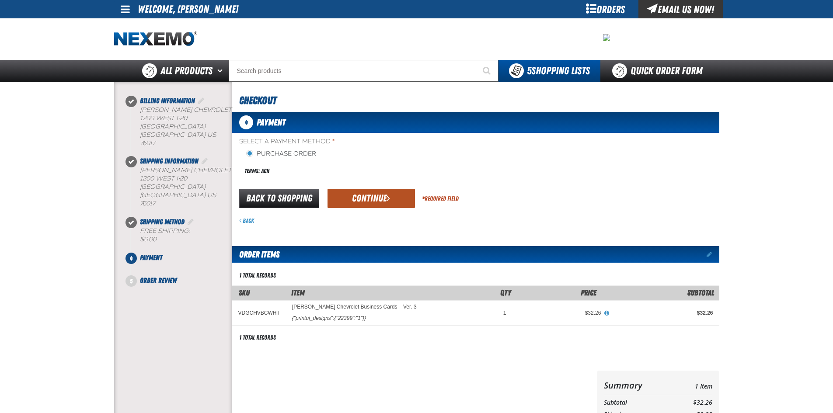
click at [352, 196] on button "Continue" at bounding box center [371, 198] width 87 height 19
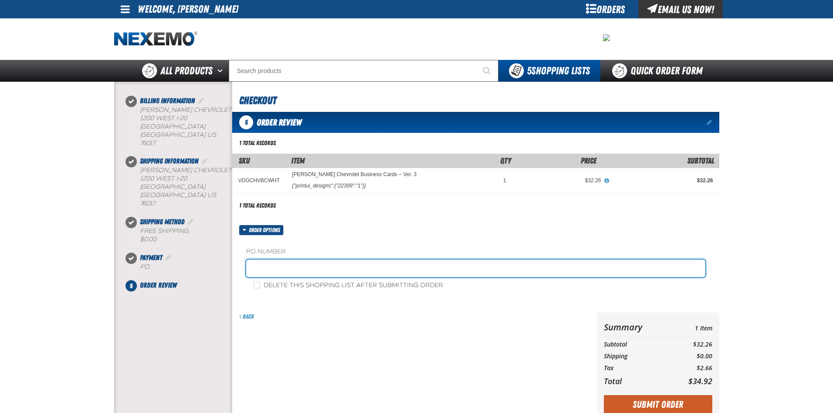
click at [266, 271] on input "text" at bounding box center [475, 268] width 459 height 17
type input "shaw"
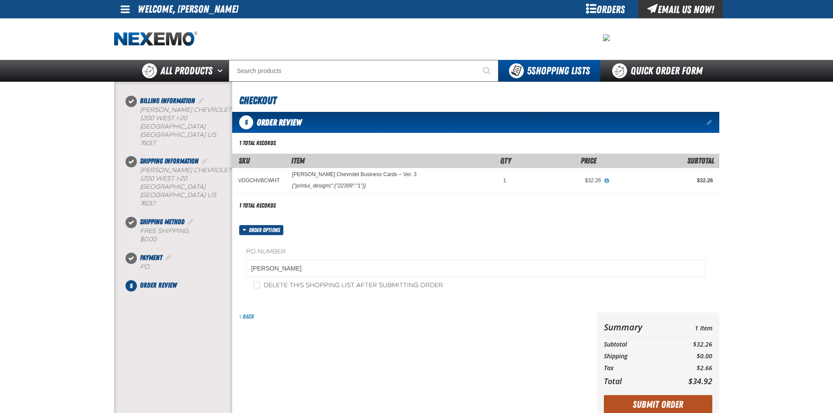
click at [630, 407] on button "Submit Order" at bounding box center [658, 404] width 108 height 19
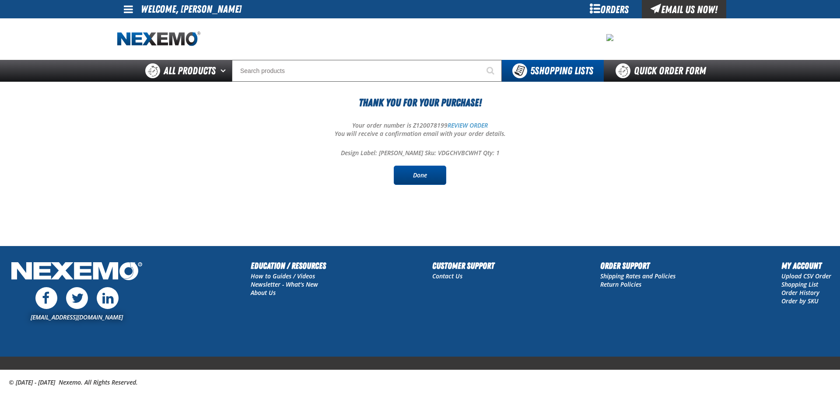
click at [419, 179] on link "Done" at bounding box center [420, 175] width 52 height 19
